Goal: Task Accomplishment & Management: Manage account settings

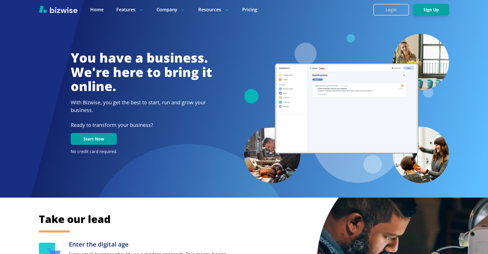
click at [395, 8] on button "Login" at bounding box center [391, 10] width 36 height 12
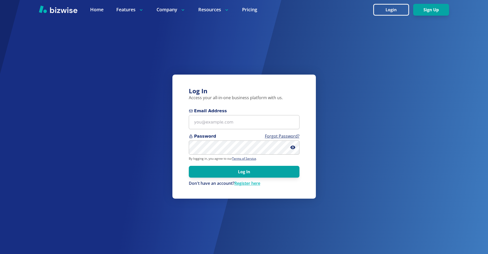
click at [243, 131] on form "Email Address Password Forgot Password? By logging in, you agree to our Terms o…" at bounding box center [244, 147] width 111 height 78
drag, startPoint x: 241, startPoint y: 128, endPoint x: 237, endPoint y: 47, distance: 81.2
click at [241, 128] on input "Email Address" at bounding box center [244, 122] width 111 height 14
paste input "jevans@myrt66ins.com"
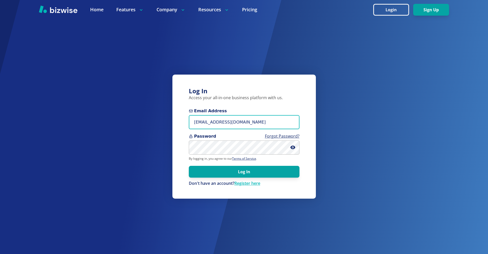
type input "jevans@myrt66ins.com"
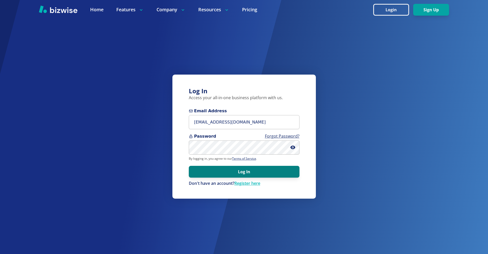
click at [237, 166] on button "Log In" at bounding box center [244, 172] width 111 height 12
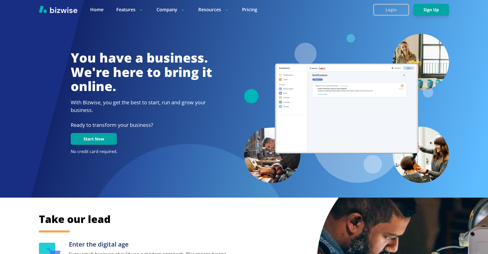
click at [383, 5] on button "Login" at bounding box center [391, 10] width 36 height 12
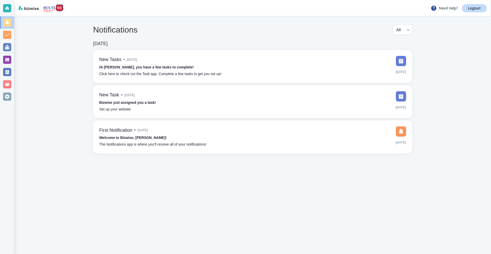
click at [5, 58] on div at bounding box center [7, 60] width 8 height 8
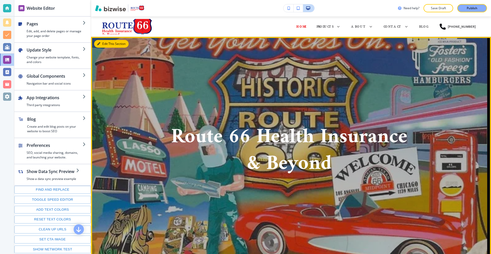
click at [100, 43] on button "Edit This Section" at bounding box center [111, 44] width 35 height 8
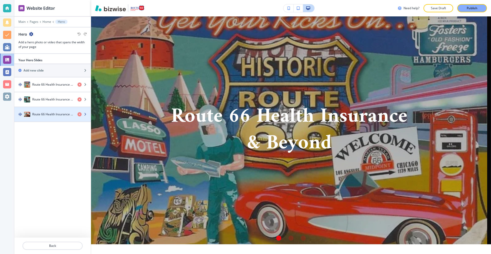
click at [48, 116] on h4 "Route 66 Health Insurance & Beyond" at bounding box center [52, 114] width 41 height 5
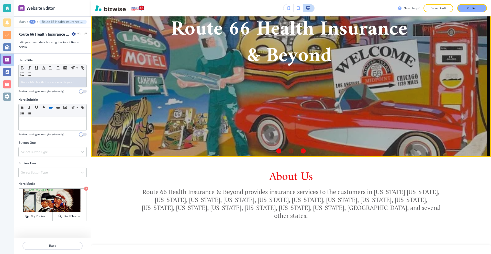
click at [302, 151] on div "Go to slide 3" at bounding box center [303, 150] width 5 height 5
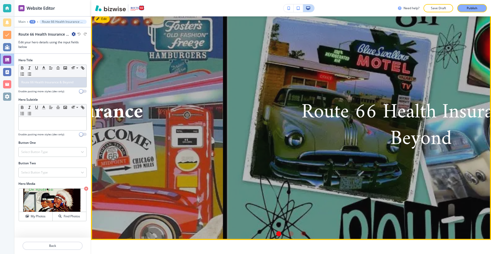
scroll to position [5, 0]
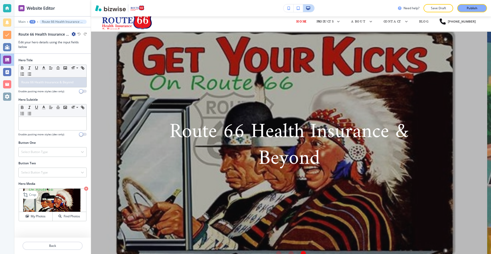
drag, startPoint x: 29, startPoint y: 213, endPoint x: 42, endPoint y: 209, distance: 13.0
click at [29, 213] on button "My Photos" at bounding box center [36, 216] width 34 height 9
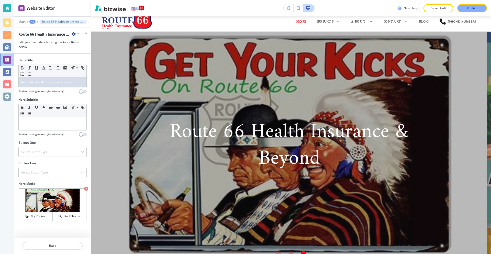
drag, startPoint x: 444, startPoint y: 35, endPoint x: 468, endPoint y: 84, distance: 54.6
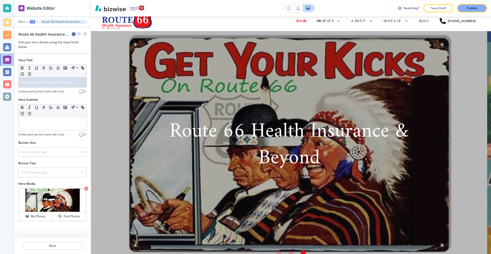
scroll to position [0, 0]
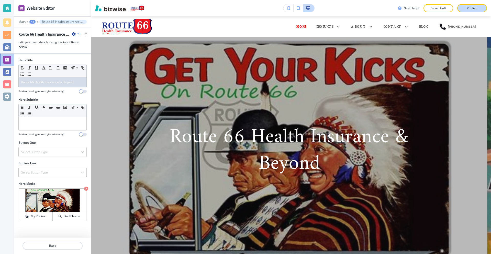
click at [473, 5] on button "Publish" at bounding box center [473, 8] width 30 height 8
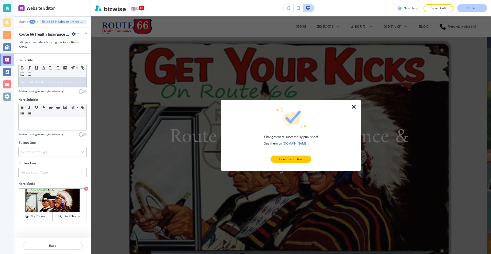
click at [353, 108] on icon "button" at bounding box center [354, 106] width 6 height 6
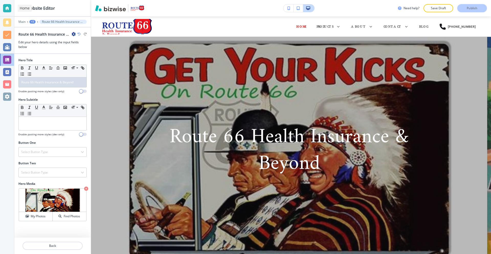
click at [4, 8] on div at bounding box center [7, 8] width 8 height 8
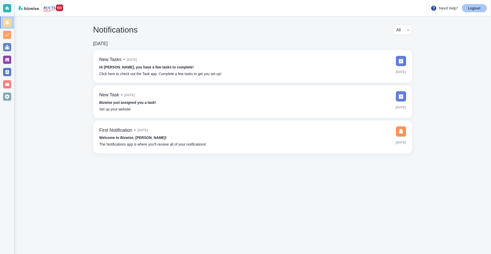
click at [473, 8] on p "Logout" at bounding box center [474, 8] width 13 height 4
